Goal: Use online tool/utility: Utilize a website feature to perform a specific function

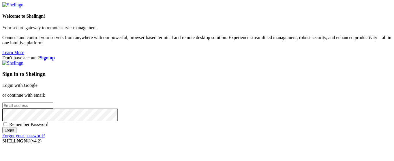
click at [38, 83] on link "Login with Google" at bounding box center [19, 85] width 35 height 5
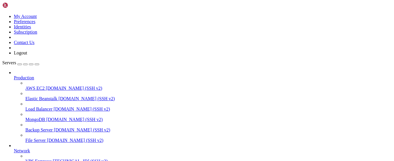
scroll to position [79, 0]
click at [53, 158] on span "[TECHNICAL_ID] (SSH v2)" at bounding box center [80, 160] width 55 height 5
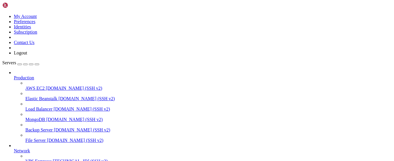
scroll to position [104, 0]
